Goal: Navigation & Orientation: Find specific page/section

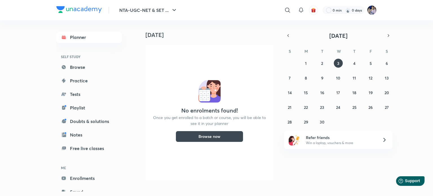
click at [371, 9] on img at bounding box center [372, 10] width 10 height 10
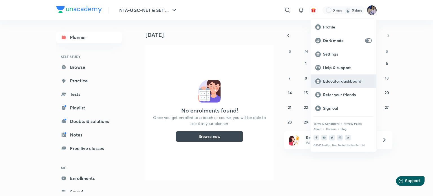
click at [336, 81] on p "Educator dashboard" at bounding box center [347, 81] width 49 height 5
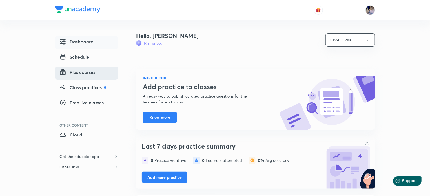
click at [83, 71] on span "Plus courses" at bounding box center [77, 72] width 36 height 7
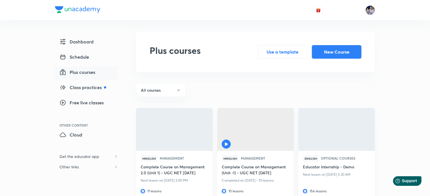
click at [172, 171] on h6 "Complete Course on Management 2.0 (Unit 1) - UGC NET DEC 2025" at bounding box center [175, 170] width 68 height 13
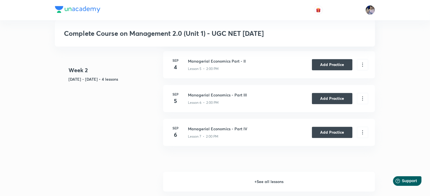
scroll to position [496, 0]
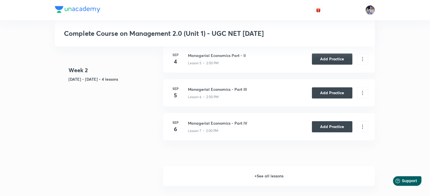
click at [269, 176] on h6 "+ See all lessons" at bounding box center [269, 176] width 212 height 20
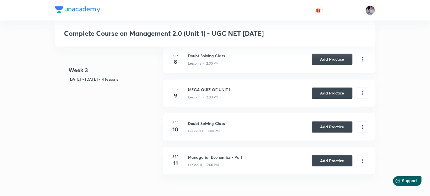
scroll to position [637, 0]
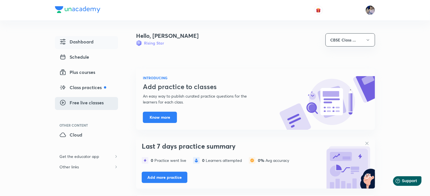
click at [82, 102] on span "Free live classes" at bounding box center [81, 102] width 44 height 7
click at [369, 8] on img at bounding box center [370, 10] width 10 height 10
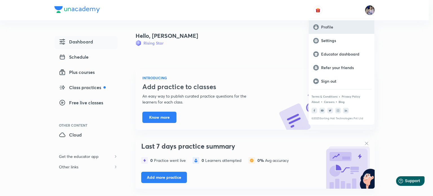
click at [330, 26] on p "Profile" at bounding box center [345, 27] width 49 height 5
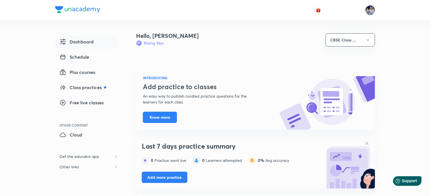
click at [371, 9] on img at bounding box center [370, 10] width 10 height 10
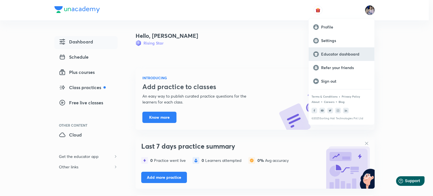
click at [344, 52] on p "Educator dashboard" at bounding box center [345, 54] width 49 height 5
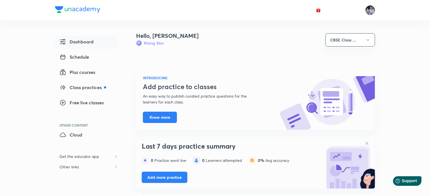
click at [371, 8] on img at bounding box center [370, 10] width 10 height 10
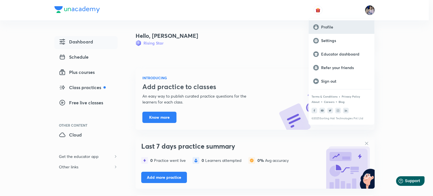
click at [325, 25] on p "Profile" at bounding box center [345, 27] width 49 height 5
